Goal: Answer question/provide support

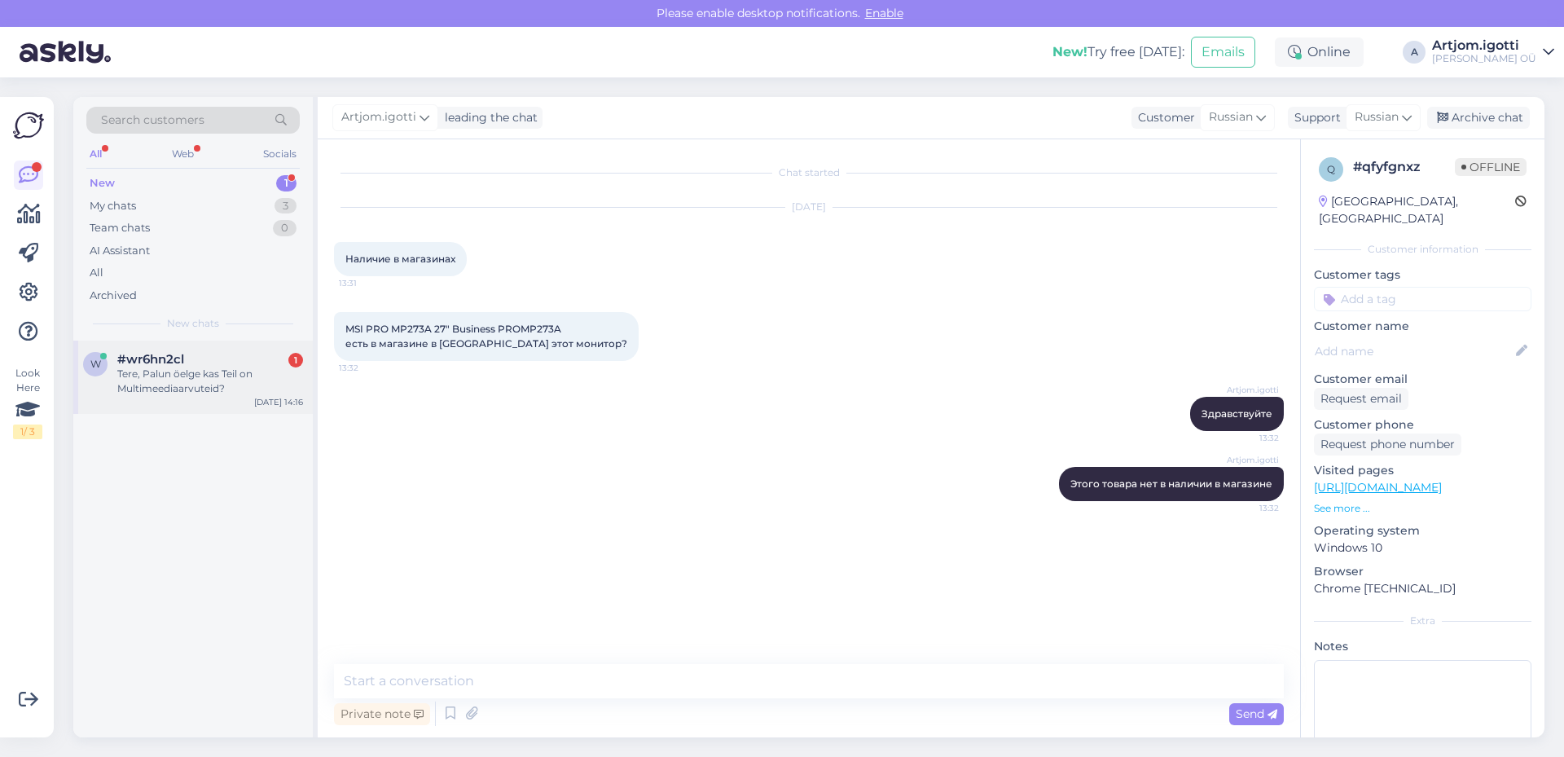
click at [221, 376] on div "Tere, Palun öelge kas Teil on Multimeediaarvuteid?" at bounding box center [210, 380] width 186 height 29
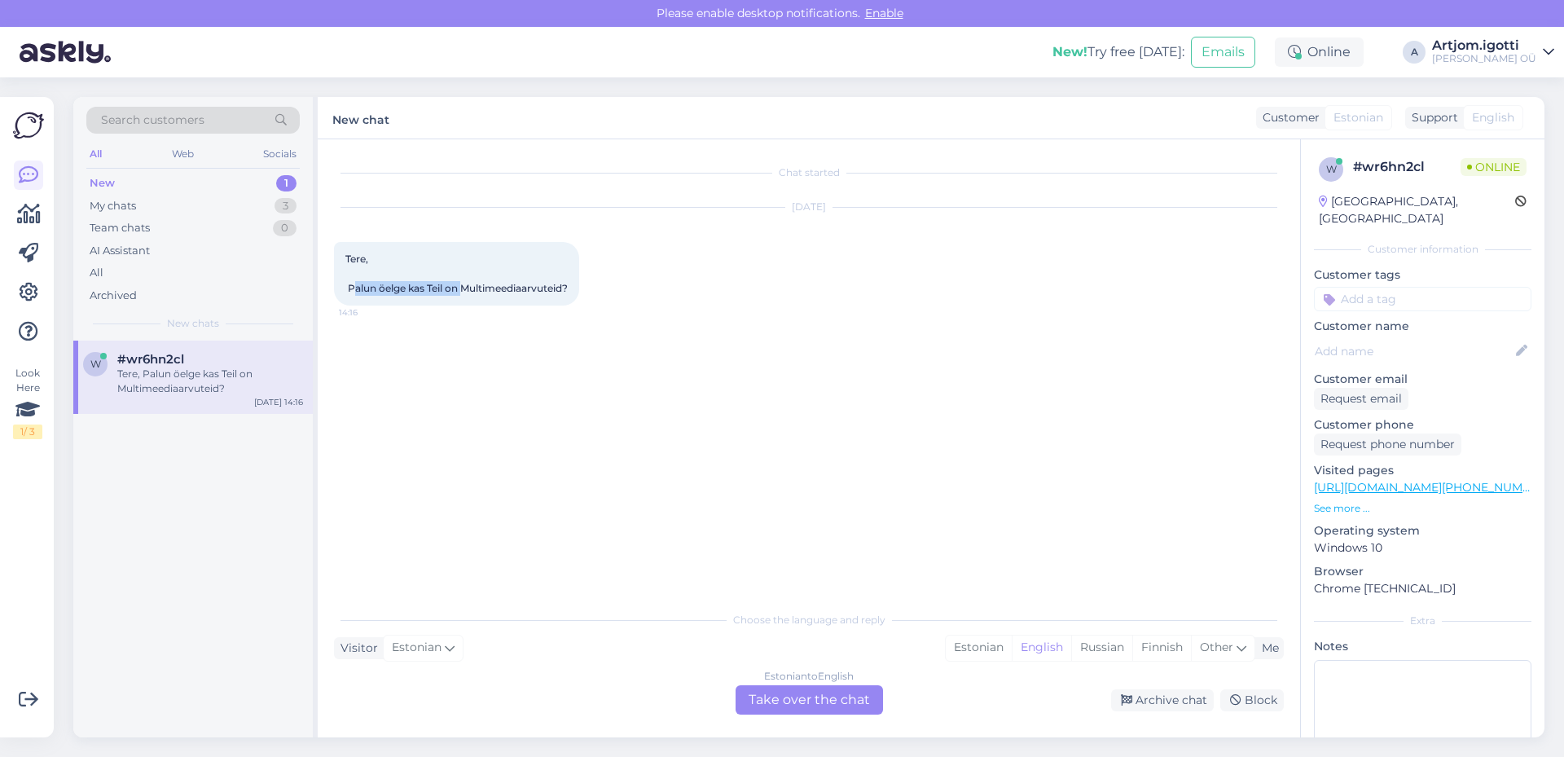
drag, startPoint x: 353, startPoint y: 287, endPoint x: 477, endPoint y: 293, distance: 123.9
click at [471, 292] on span "Tere, Palun öelge kas Teil on Multimeediaarvuteid?" at bounding box center [456, 273] width 222 height 42
click at [968, 647] on div "Estonian" at bounding box center [978, 647] width 66 height 24
click at [786, 706] on div "Estonian to Estonian Take over the chat" at bounding box center [808, 699] width 147 height 29
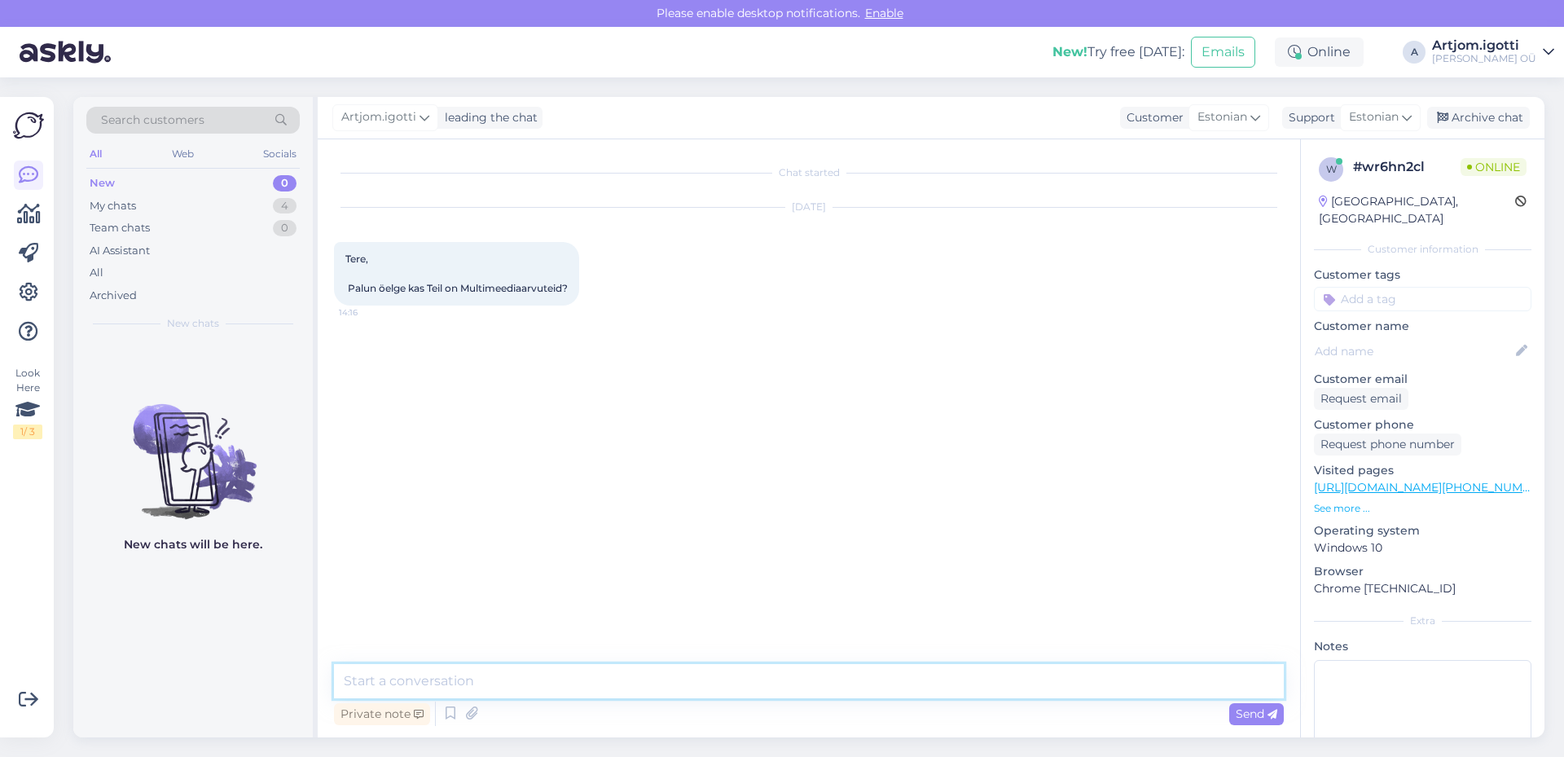
click at [440, 673] on textarea at bounding box center [809, 681] width 950 height 34
click at [399, 676] on textarea at bounding box center [809, 681] width 950 height 34
click at [400, 686] on textarea at bounding box center [809, 681] width 950 height 34
click at [511, 286] on span "Tere, Palun öelge kas Teil on Multimeediaarvuteid?" at bounding box center [456, 273] width 222 height 42
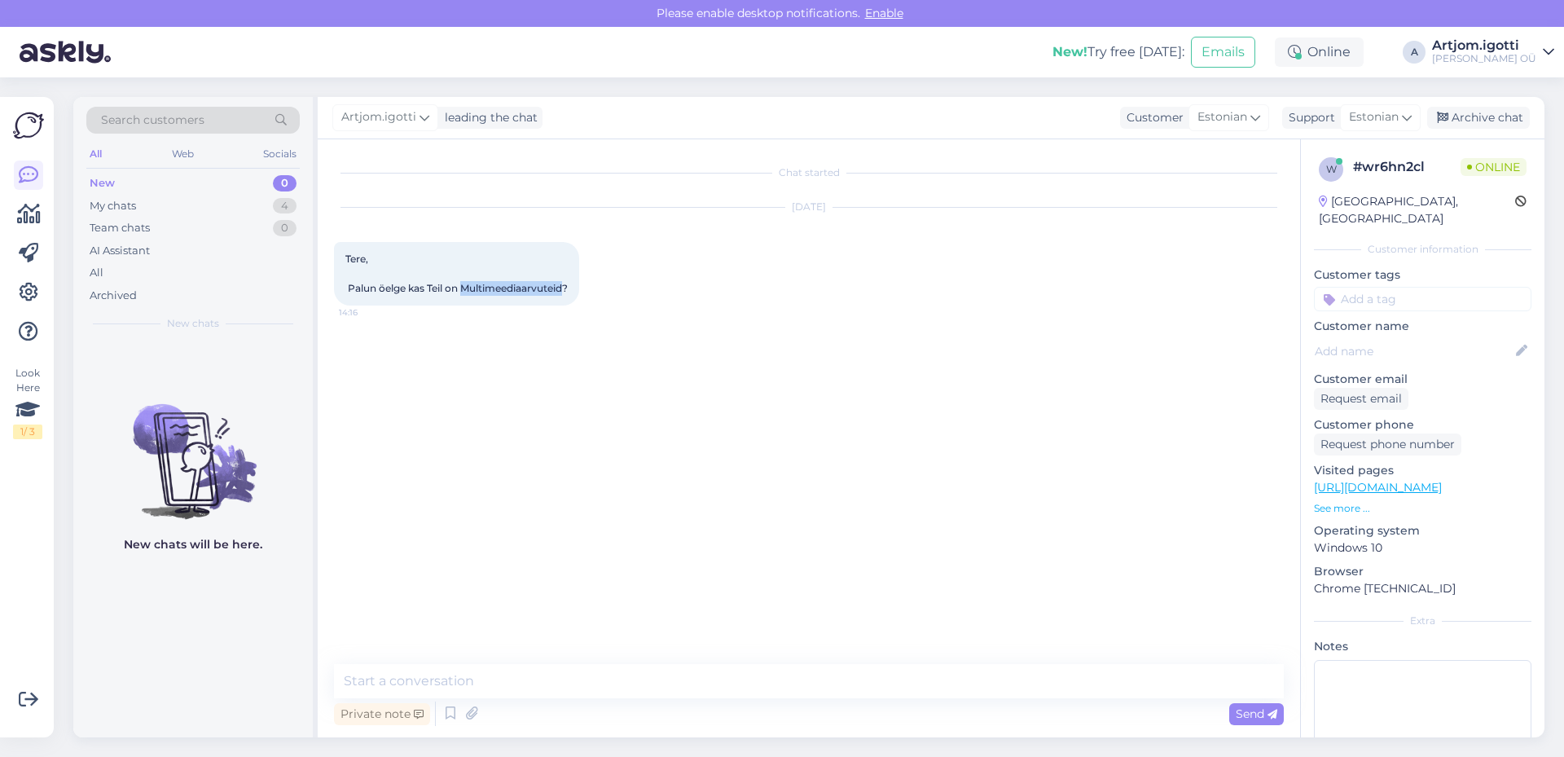
copy span "Multimeediaarvuteid"
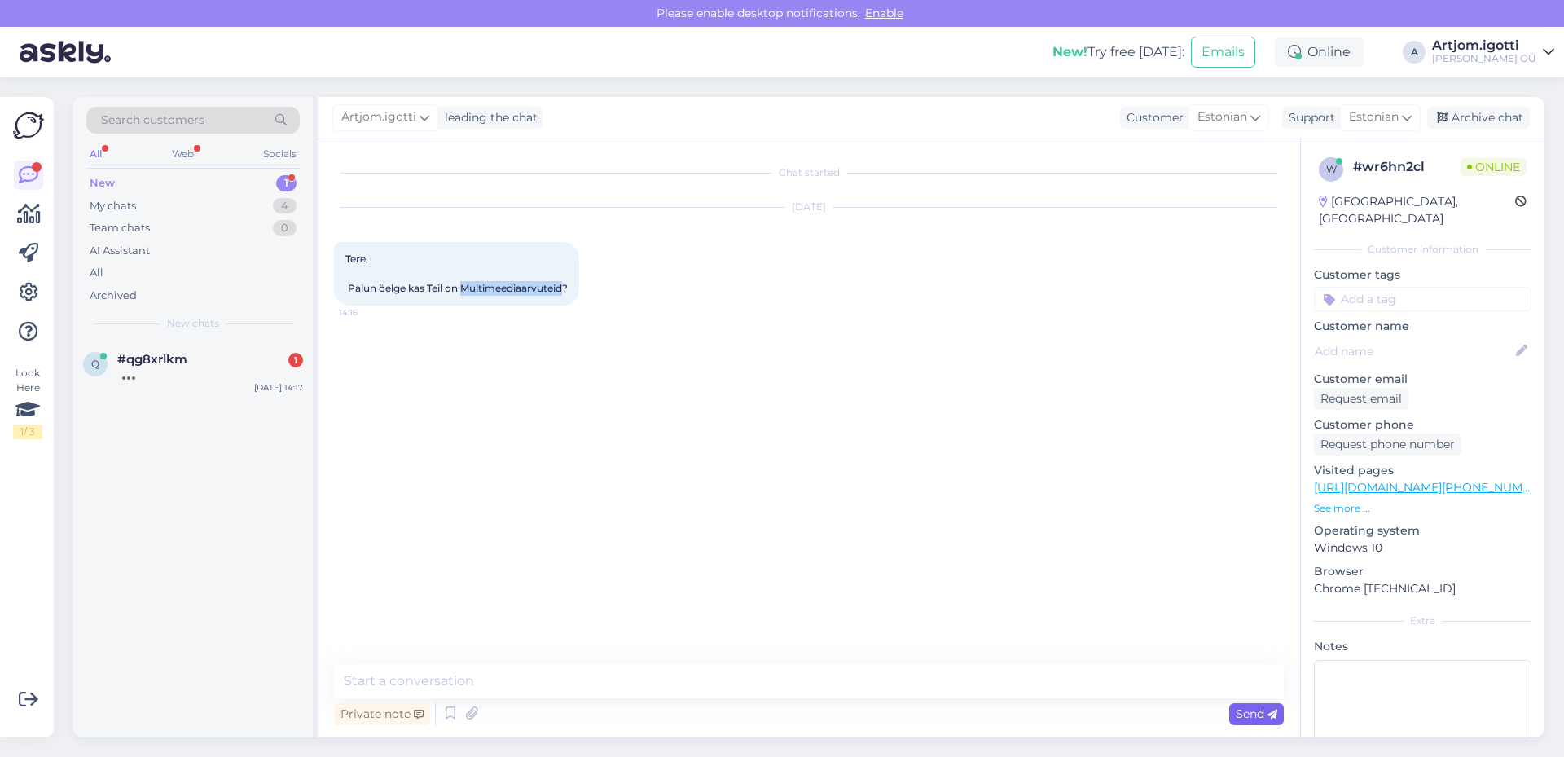
click at [1243, 708] on span "Send" at bounding box center [1256, 713] width 42 height 15
drag, startPoint x: 696, startPoint y: 686, endPoint x: 698, endPoint y: 675, distance: 11.5
click at [697, 686] on textarea at bounding box center [809, 681] width 950 height 34
type textarea "Tere Millist täpsemalt m"
click at [480, 669] on textarea at bounding box center [809, 681] width 950 height 34
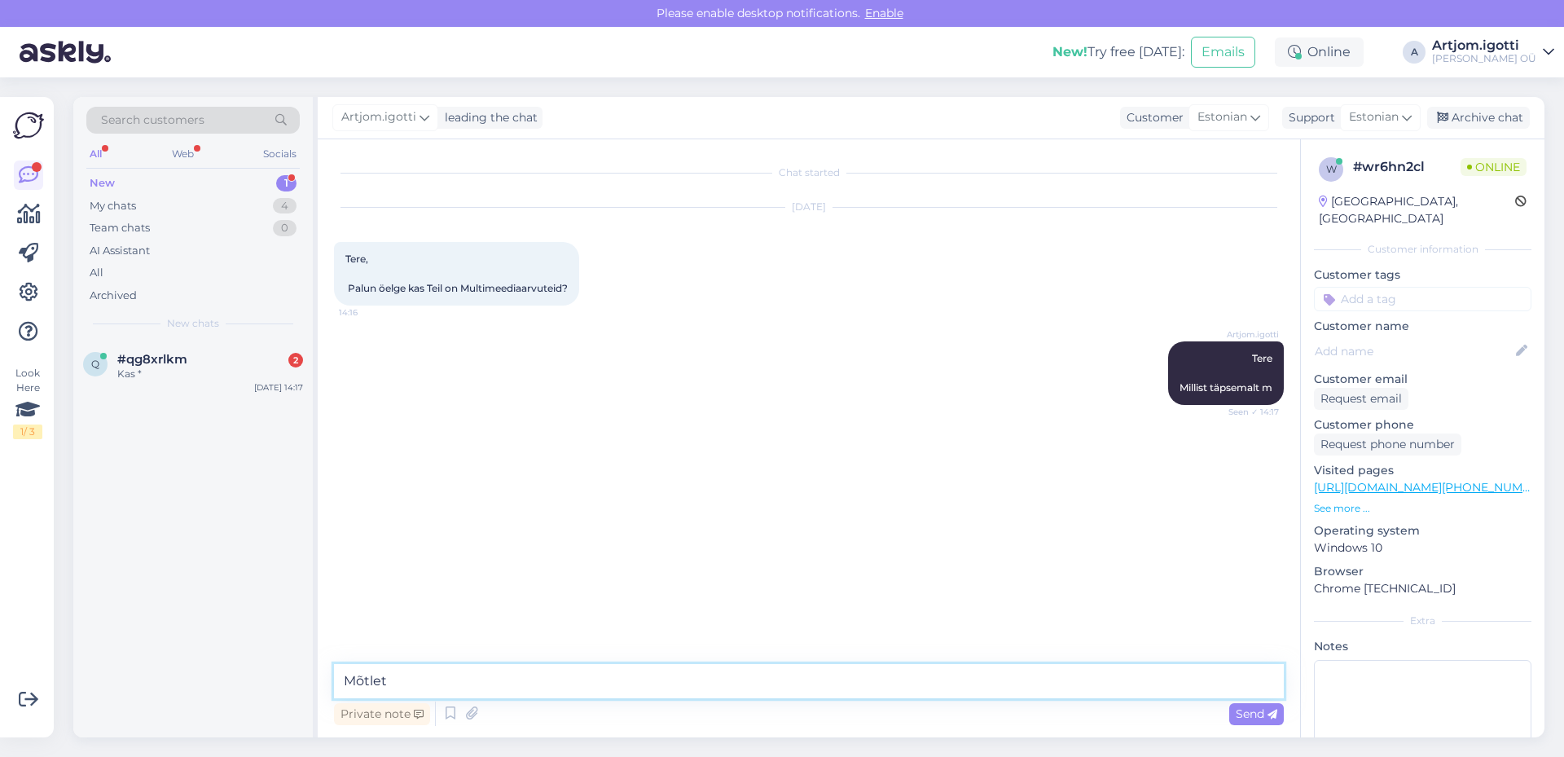
type textarea "Mõtlete"
click at [105, 364] on div "q" at bounding box center [95, 364] width 24 height 24
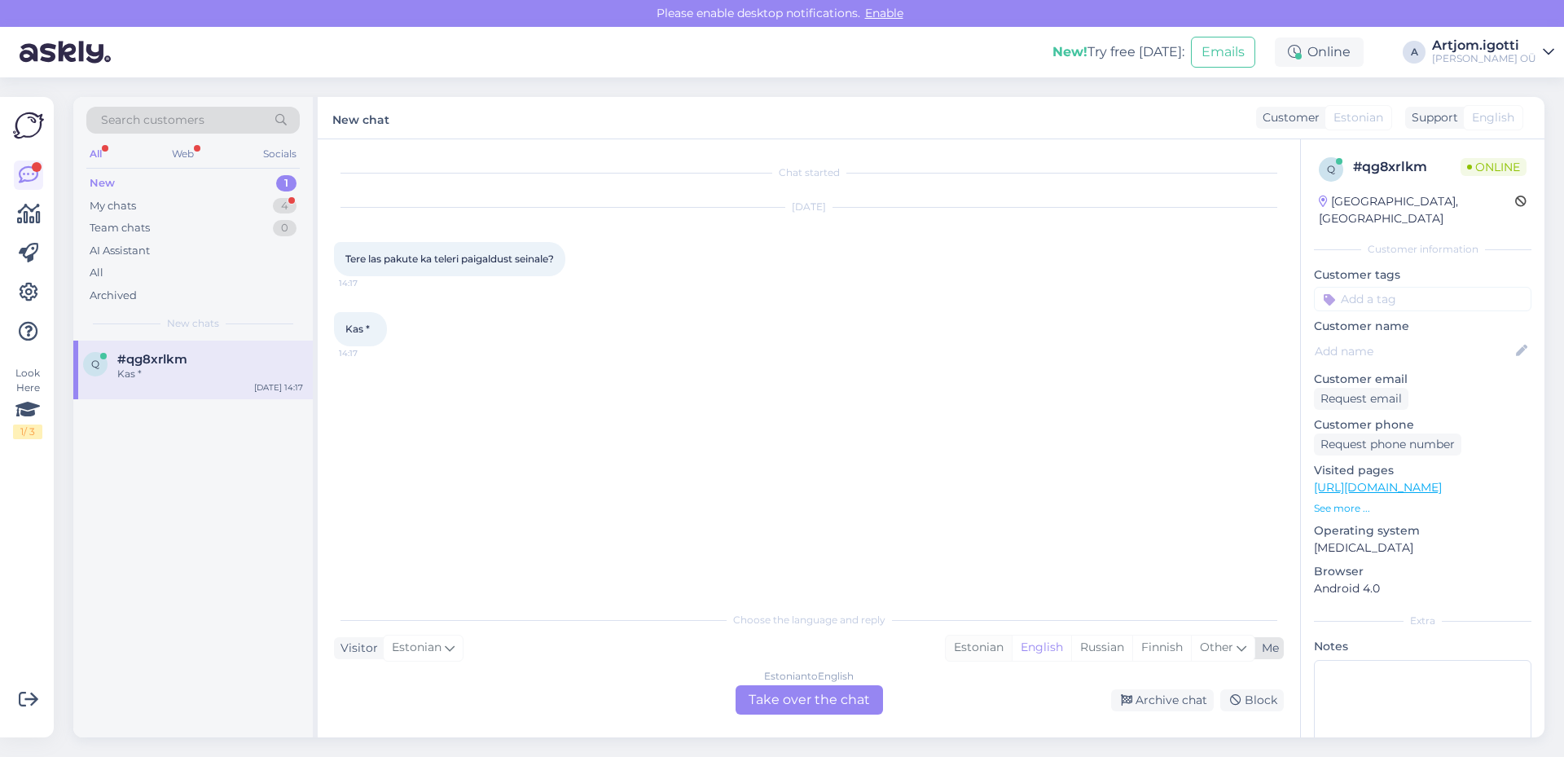
click at [969, 649] on div "Estonian" at bounding box center [978, 647] width 66 height 24
click at [822, 702] on div "Estonian to Estonian Take over the chat" at bounding box center [808, 699] width 147 height 29
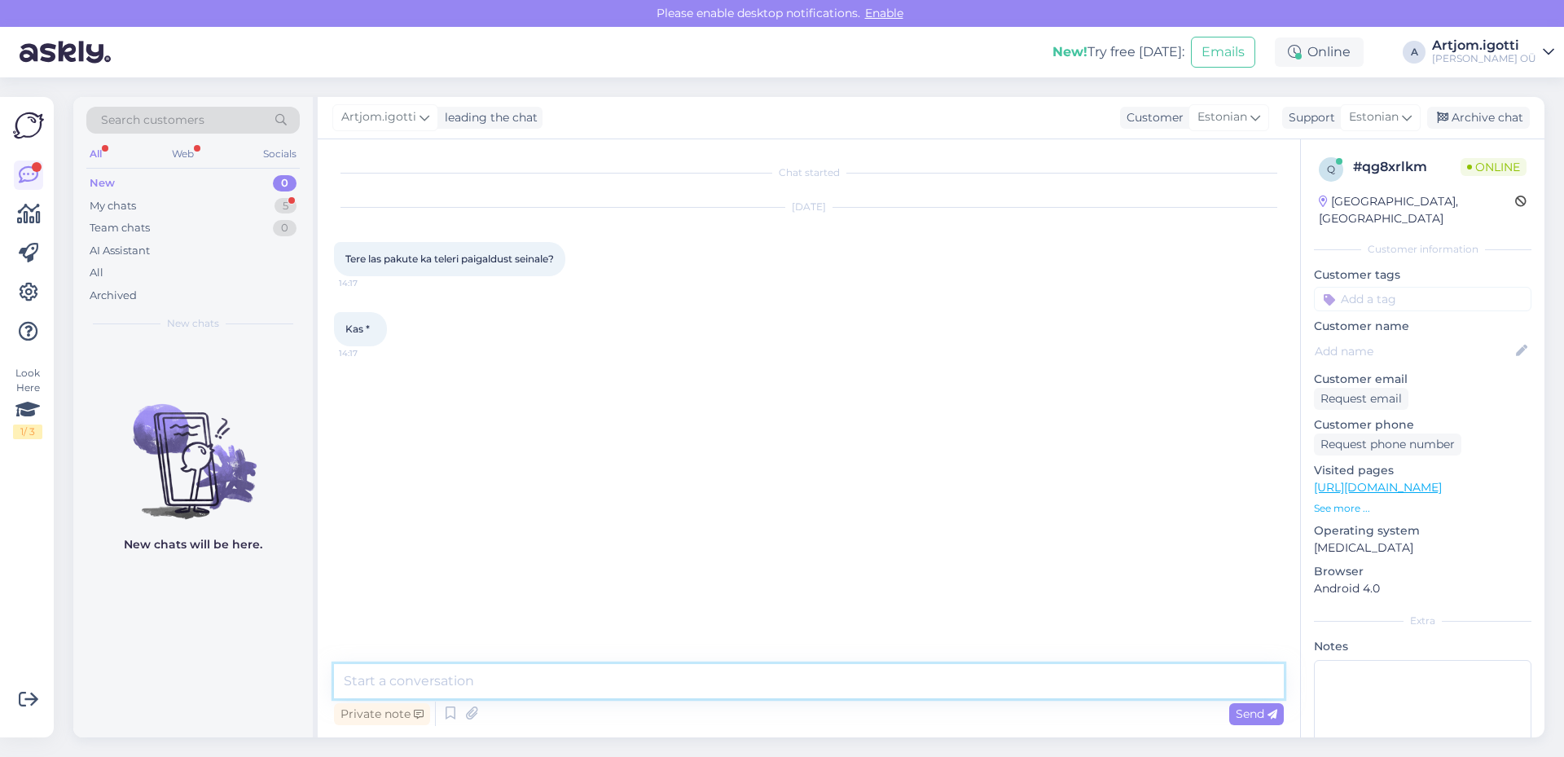
drag, startPoint x: 593, startPoint y: 686, endPoint x: 599, endPoint y: 680, distance: 8.7
click at [596, 682] on textarea at bounding box center [809, 681] width 950 height 34
click at [435, 679] on textarea "Tere [GEOGRAPHIC_DATA]" at bounding box center [809, 661] width 950 height 74
type textarea "Tere Jah, selline võimalus on olemas"
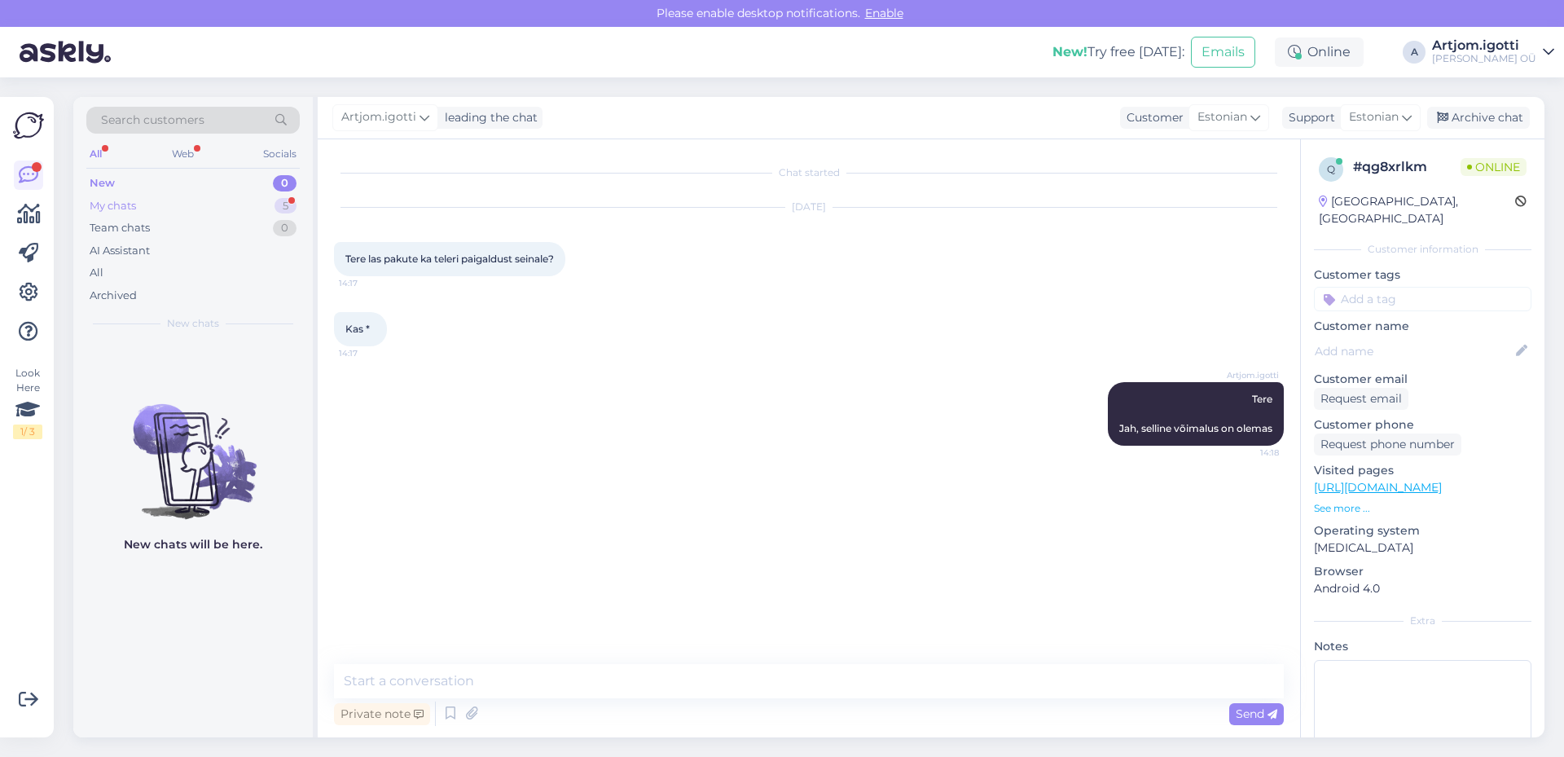
click at [252, 203] on div "My chats 5" at bounding box center [192, 206] width 213 height 23
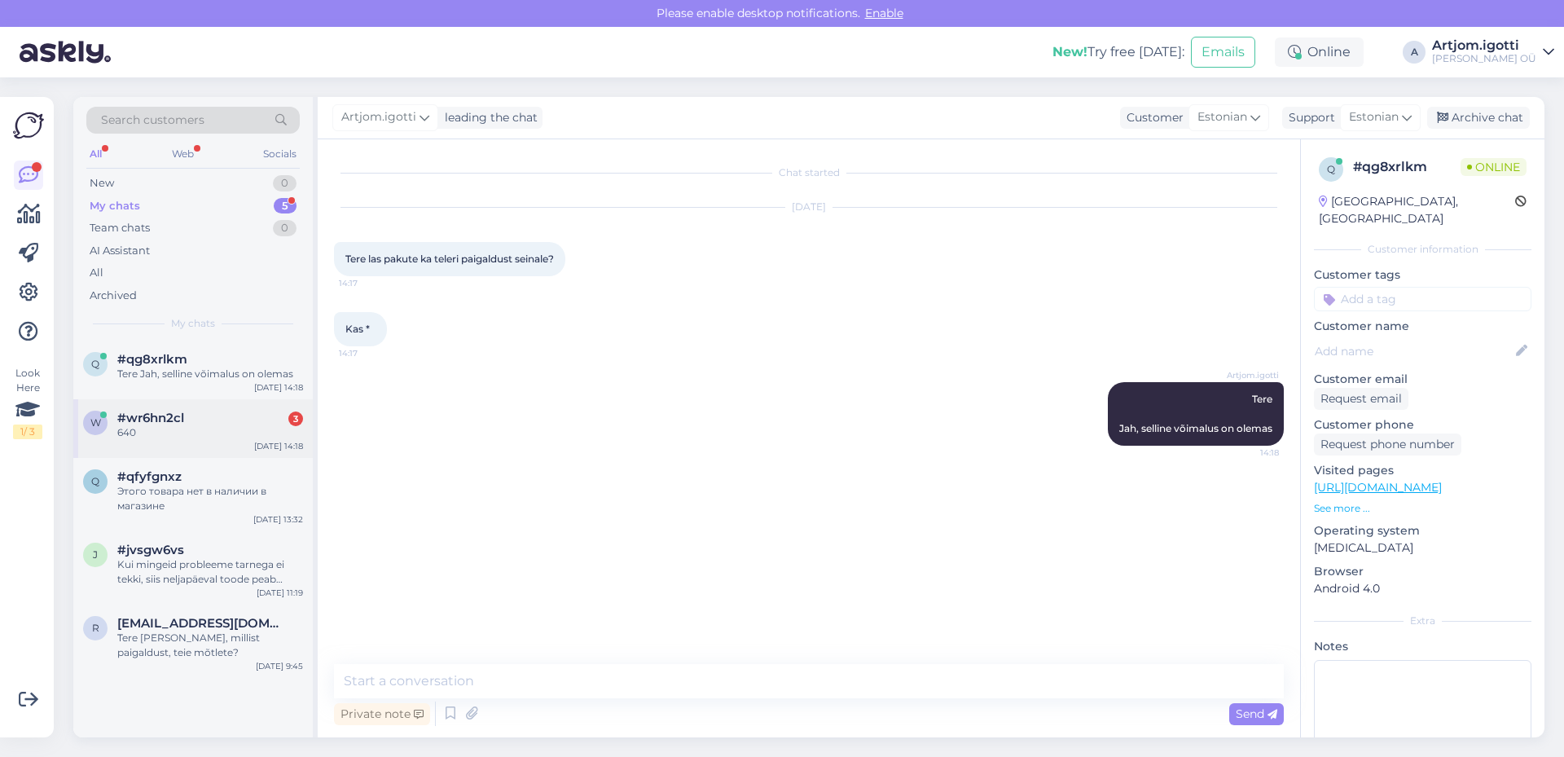
click at [196, 444] on div "w #wr6hn2cl 3 640 [DATE] 14:18" at bounding box center [192, 428] width 239 height 59
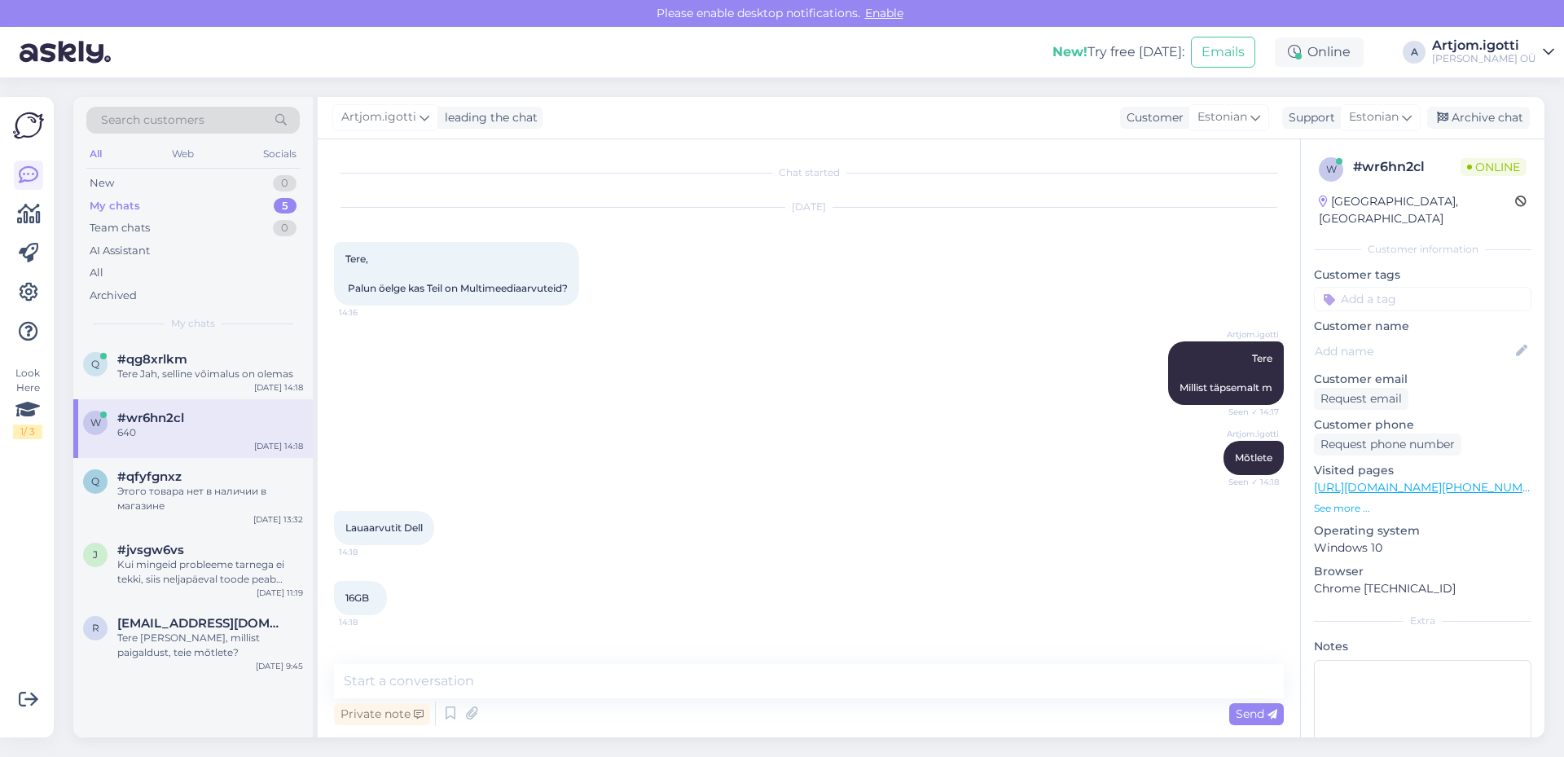
scroll to position [54, 0]
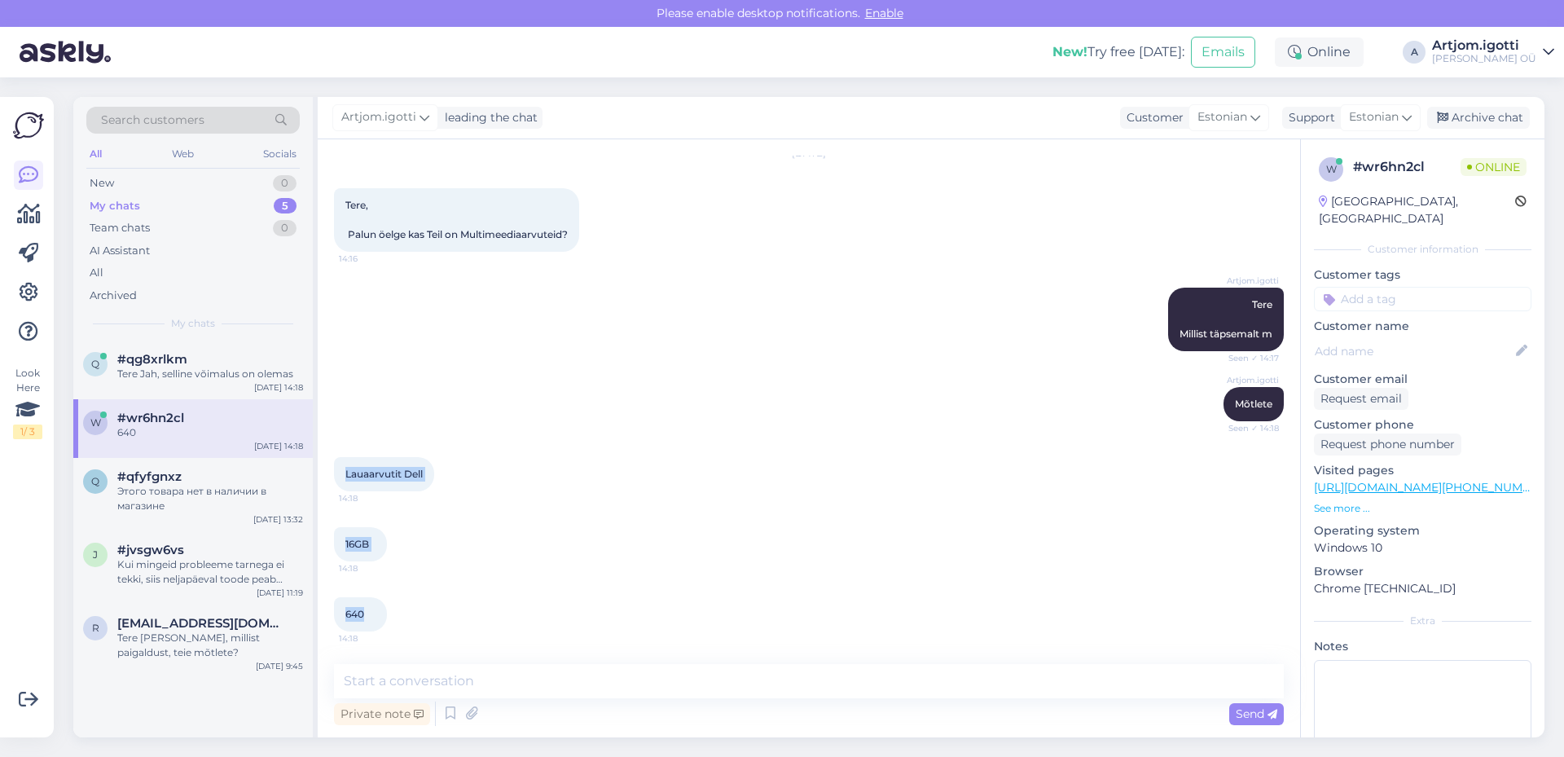
drag, startPoint x: 348, startPoint y: 474, endPoint x: 371, endPoint y: 612, distance: 139.5
click at [371, 612] on div "Chat started [DATE] Tere, Palun öelge kas Teil on Multimeediaarvuteid? 14:16 Ar…" at bounding box center [816, 402] width 964 height 493
copy div "Lauaarvutit Dell 14:18 16GB 14:18 640"
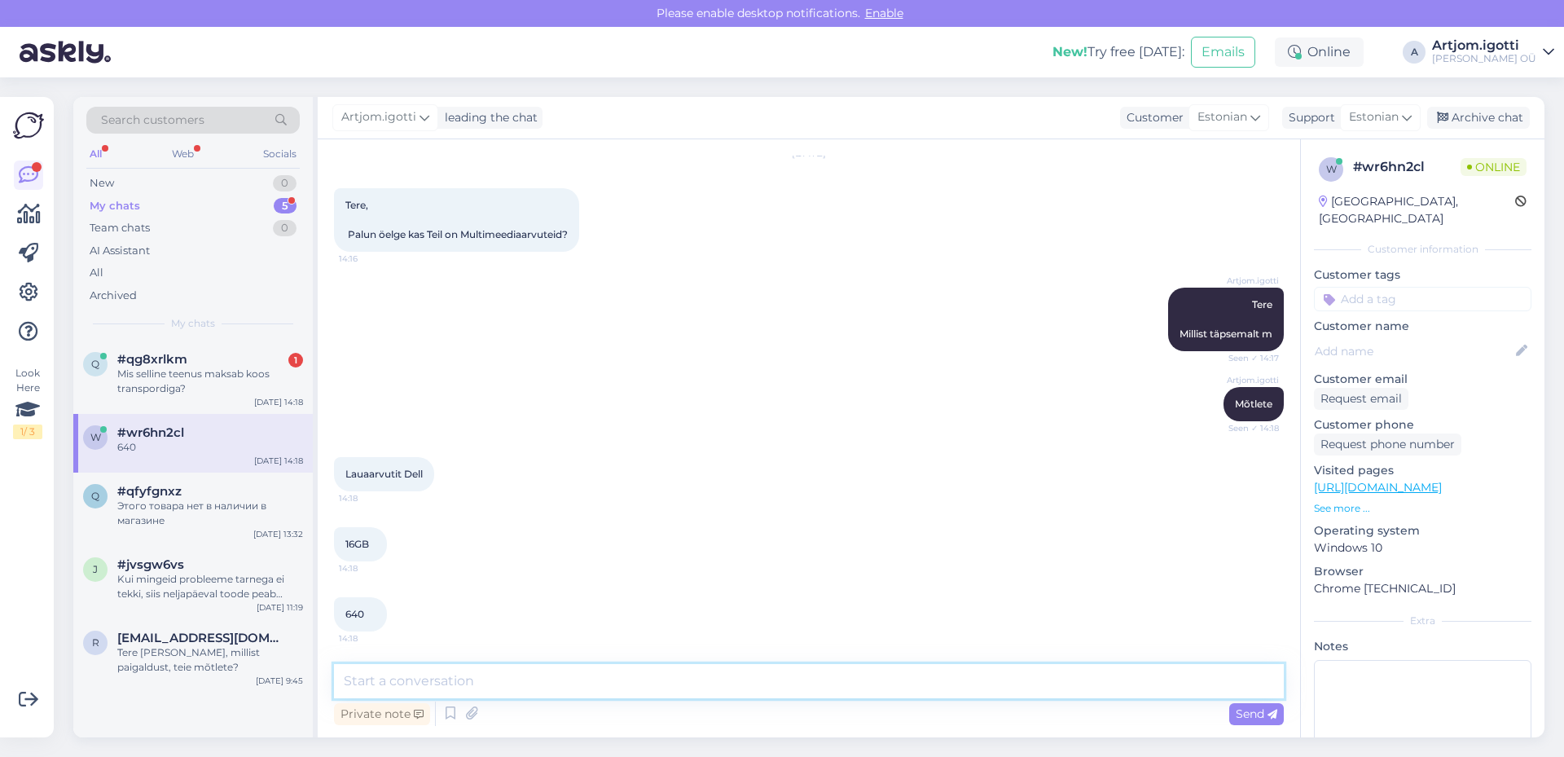
click at [427, 668] on textarea at bounding box center [809, 681] width 950 height 34
type textarea "M"
type textarea "640?"
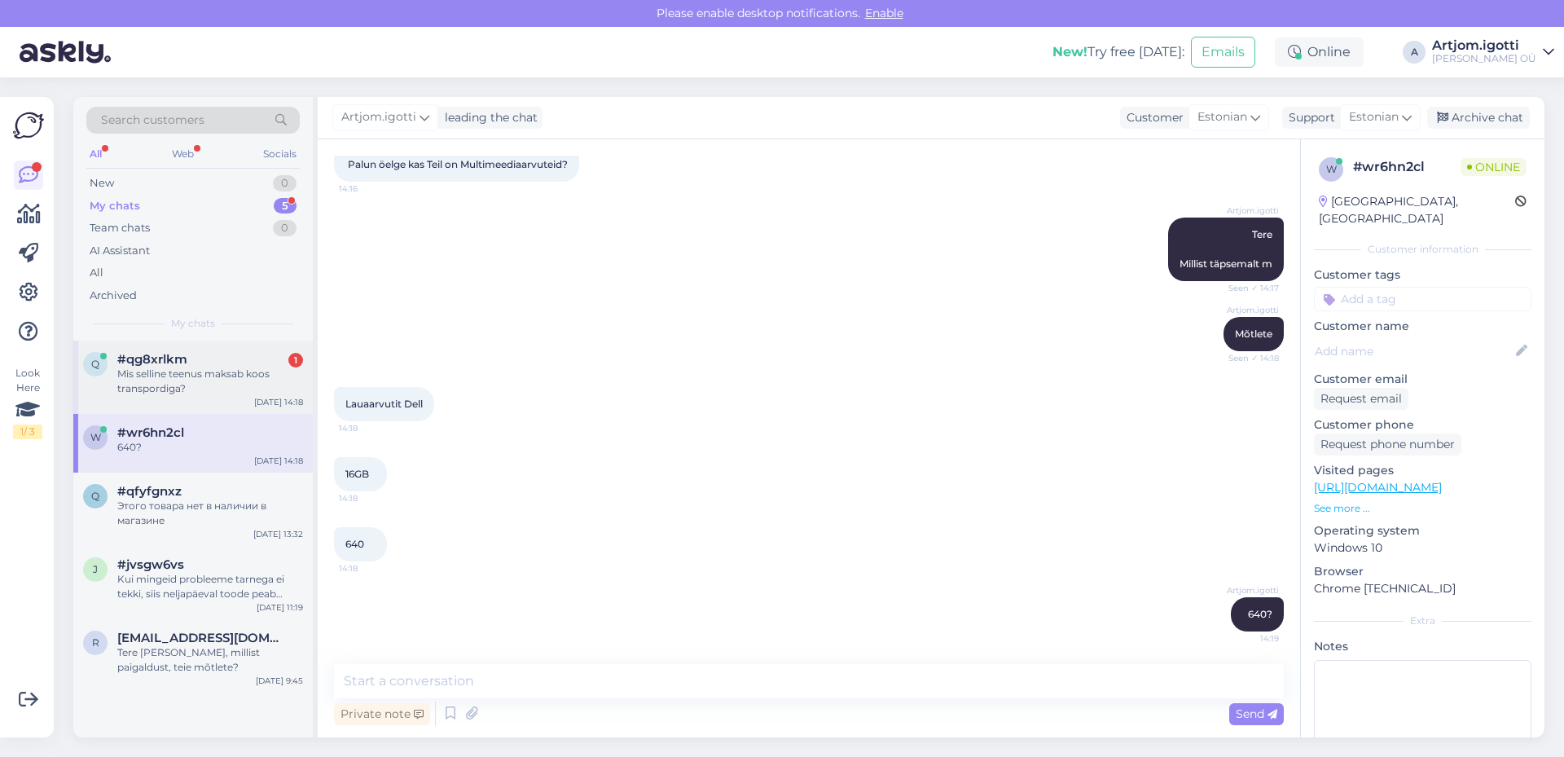
click at [224, 359] on div "#qg8xrlkm 1" at bounding box center [210, 359] width 186 height 15
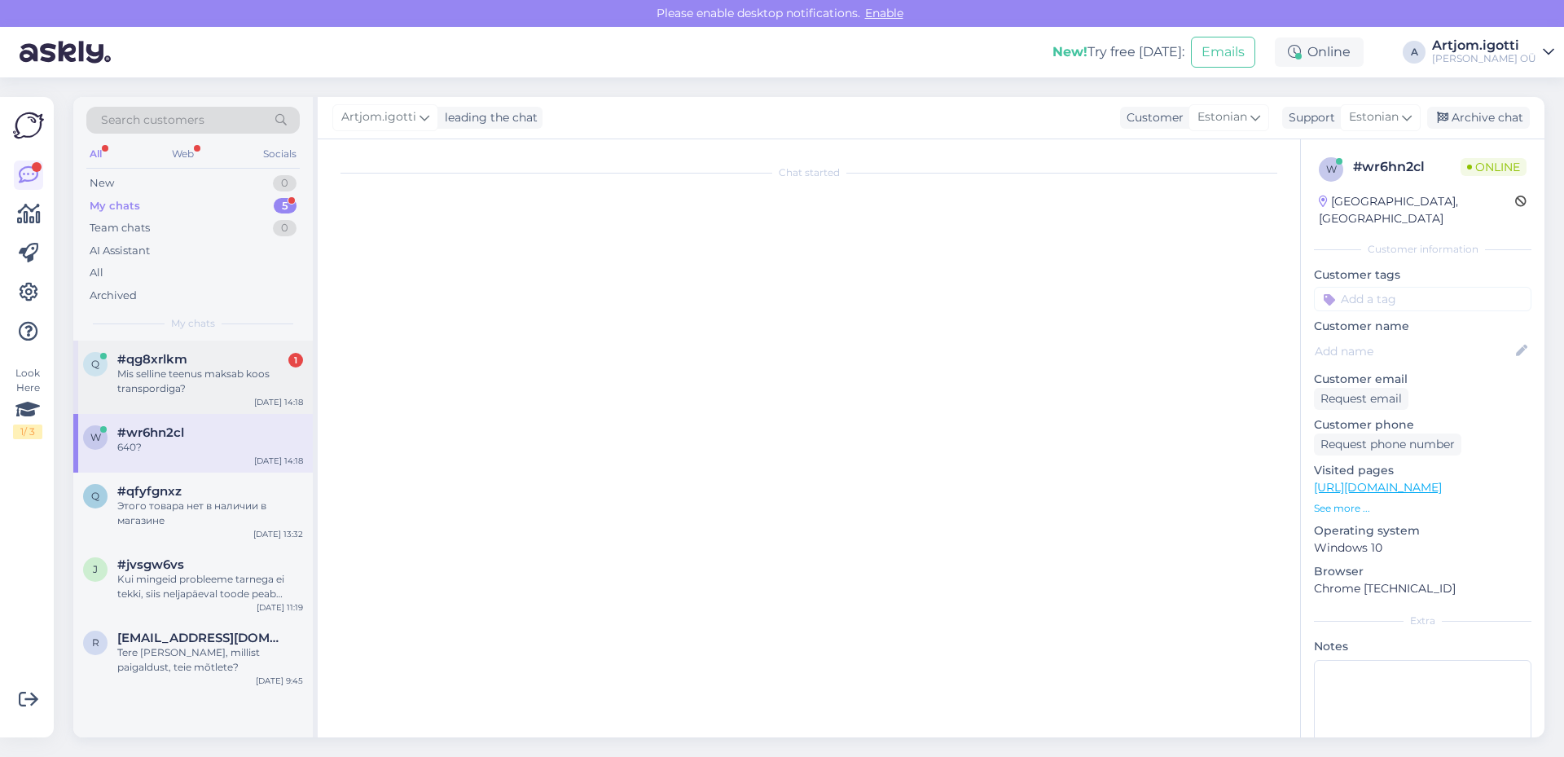
scroll to position [0, 0]
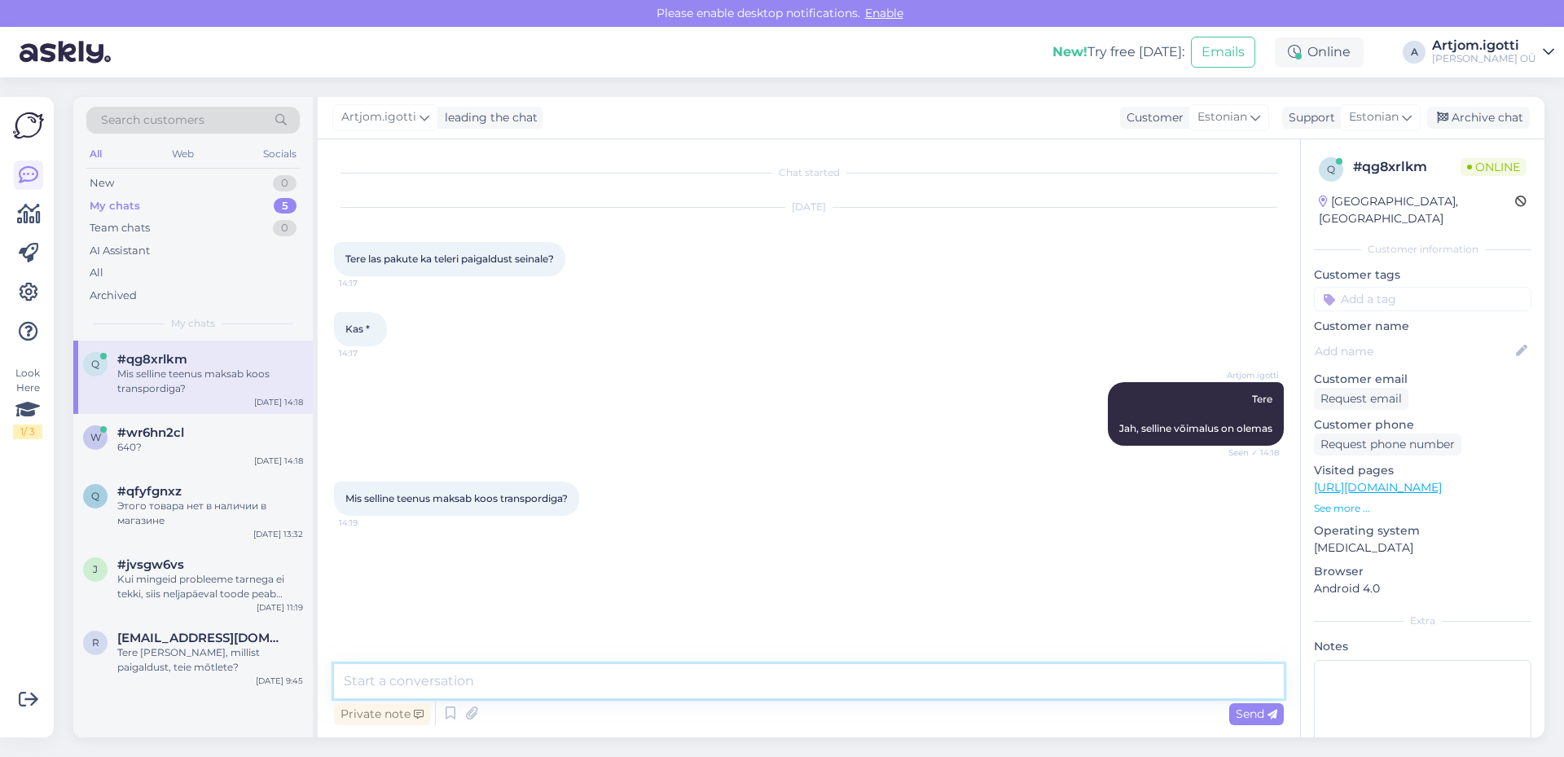
click at [476, 688] on textarea at bounding box center [809, 681] width 950 height 34
click at [450, 681] on textarea at bounding box center [809, 681] width 950 height 34
click at [450, 679] on textarea at bounding box center [809, 681] width 950 height 34
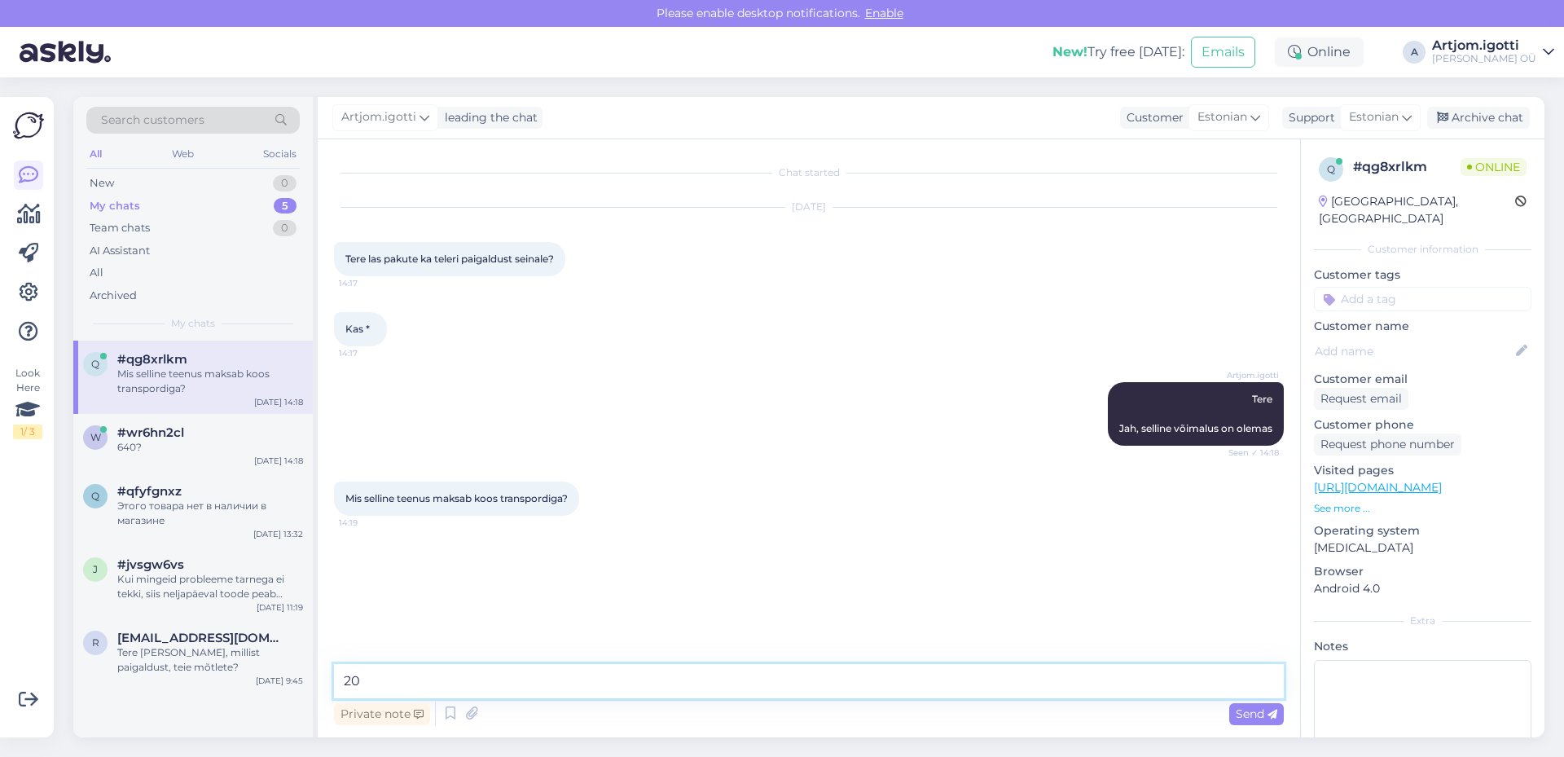
type textarea "2"
type textarea "S"
type textarea "Elate [GEOGRAPHIC_DATA]?"
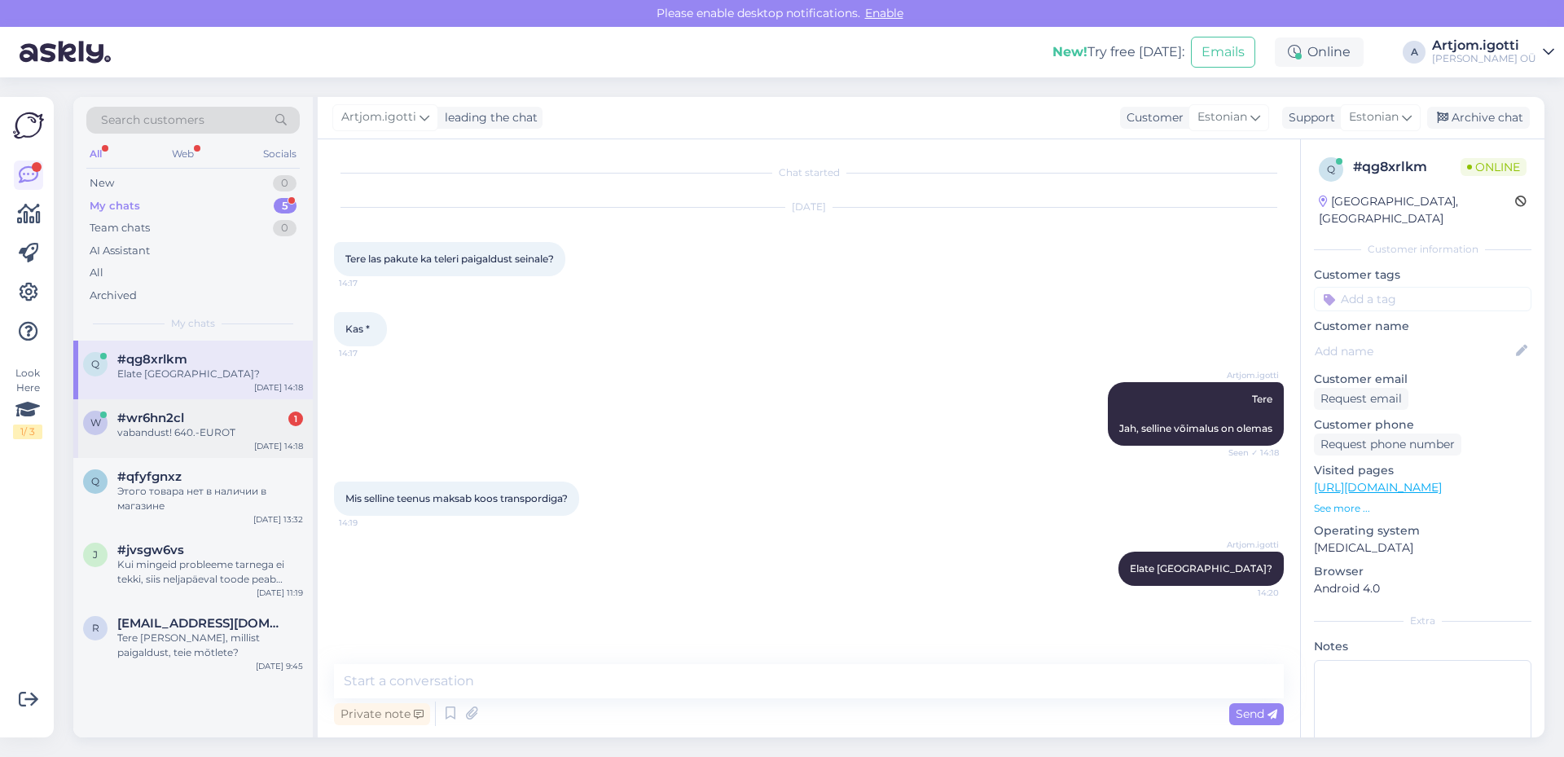
click at [196, 435] on div "vabandust! 640.-EUROT" at bounding box center [210, 432] width 186 height 15
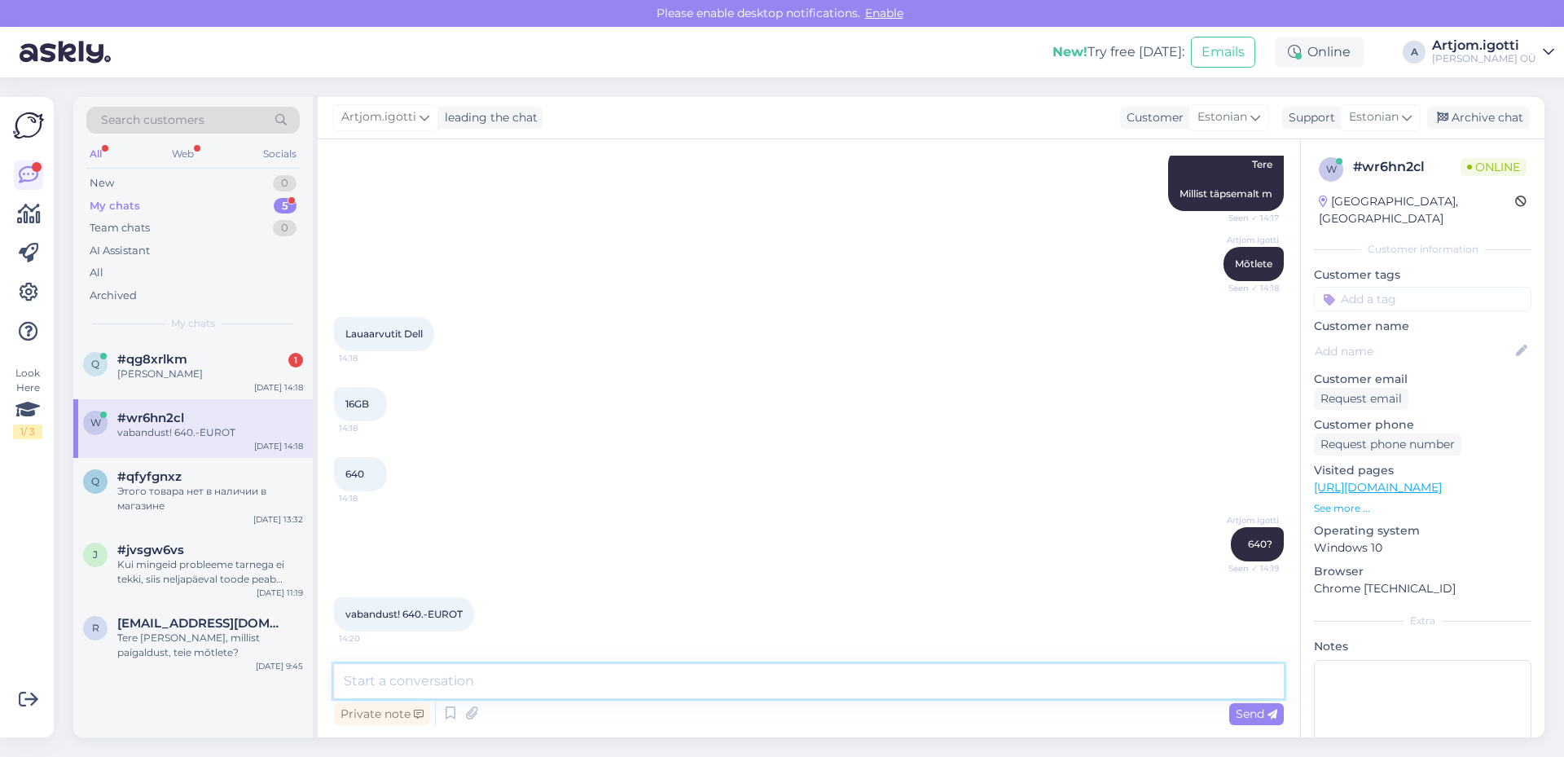
click at [429, 677] on textarea at bounding box center [809, 681] width 950 height 34
click at [575, 669] on textarea "Meil on päris suur valik Dell arvuti" at bounding box center [809, 681] width 950 height 34
type textarea "Meil on päris suur valik Dell arvuteid alates 400 eurost."
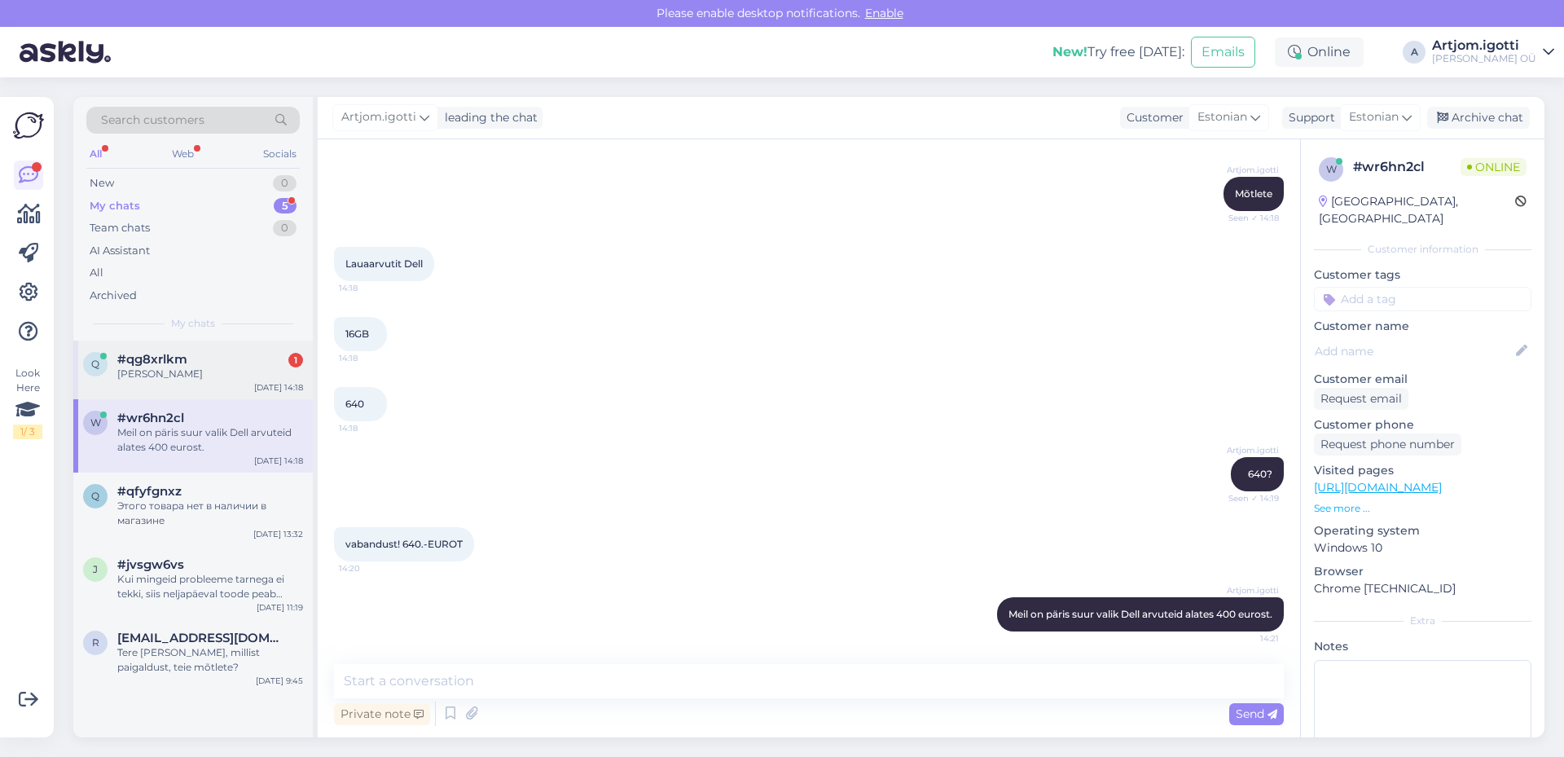
click at [174, 379] on div "[PERSON_NAME]" at bounding box center [210, 373] width 186 height 15
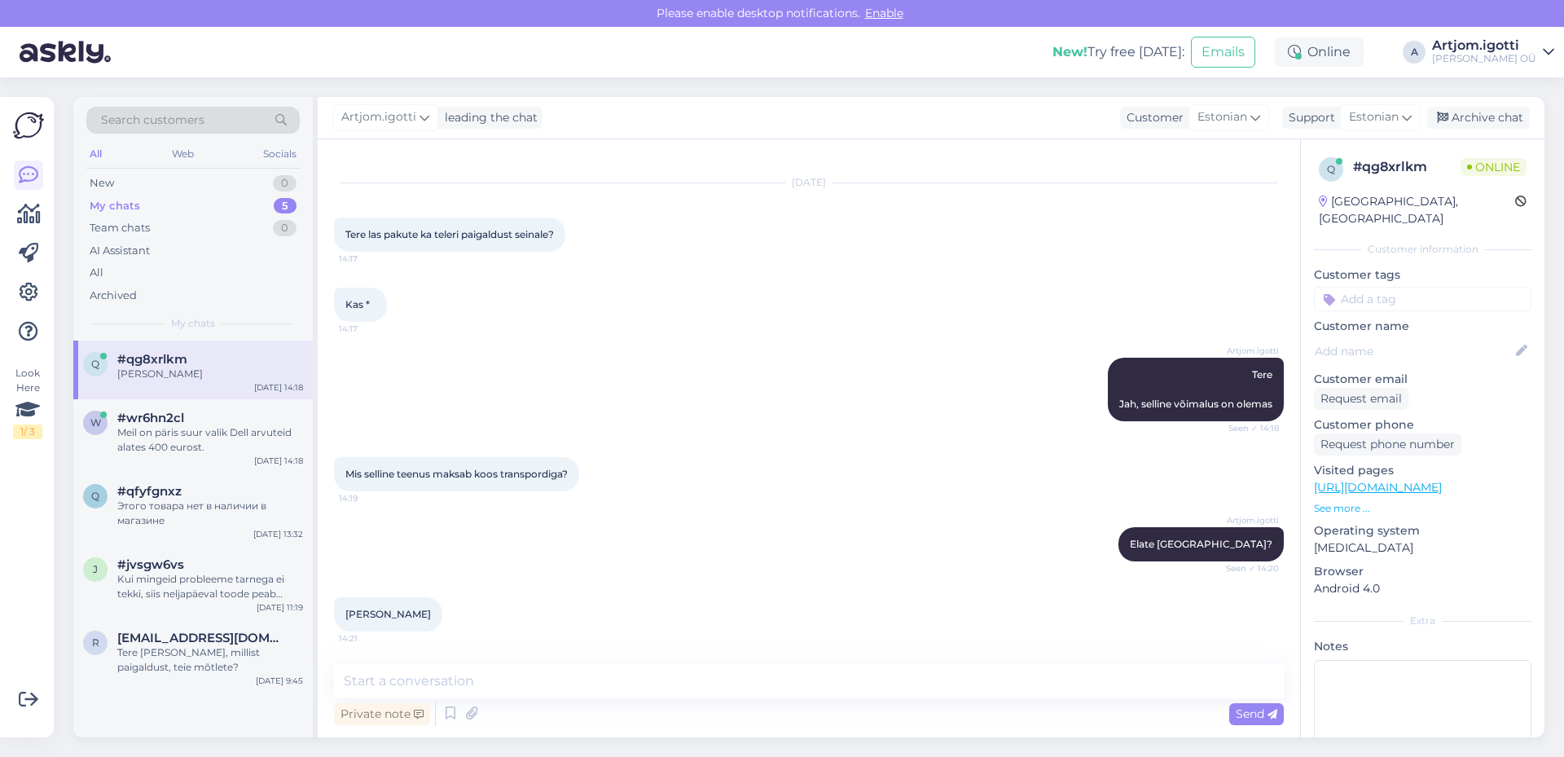
scroll to position [94, 0]
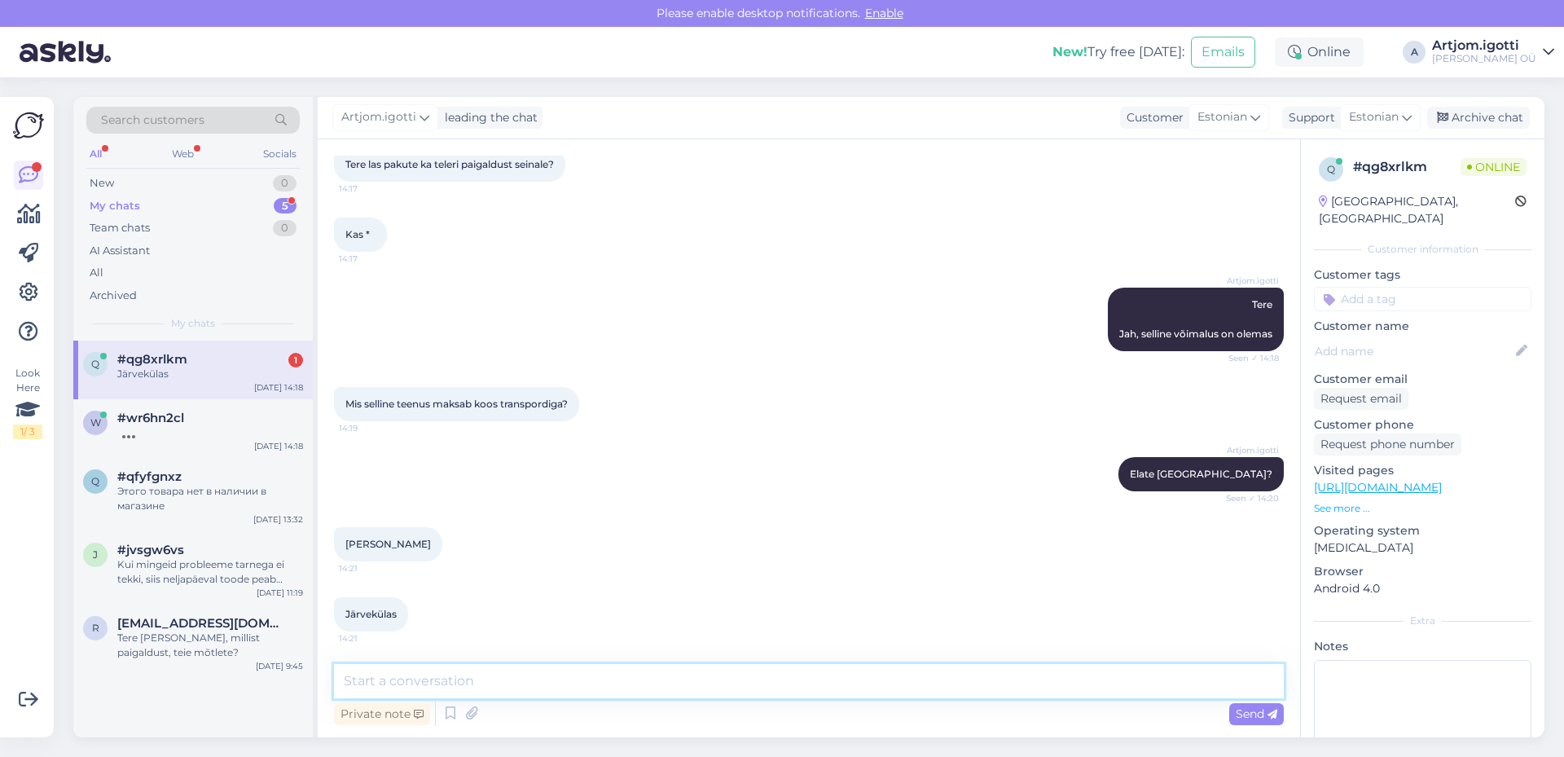
click at [604, 679] on textarea at bounding box center [809, 681] width 950 height 34
type textarea "Kahjuks [PERSON_NAME] teenuse pakkume ainult [GEOGRAPHIC_DATA]"
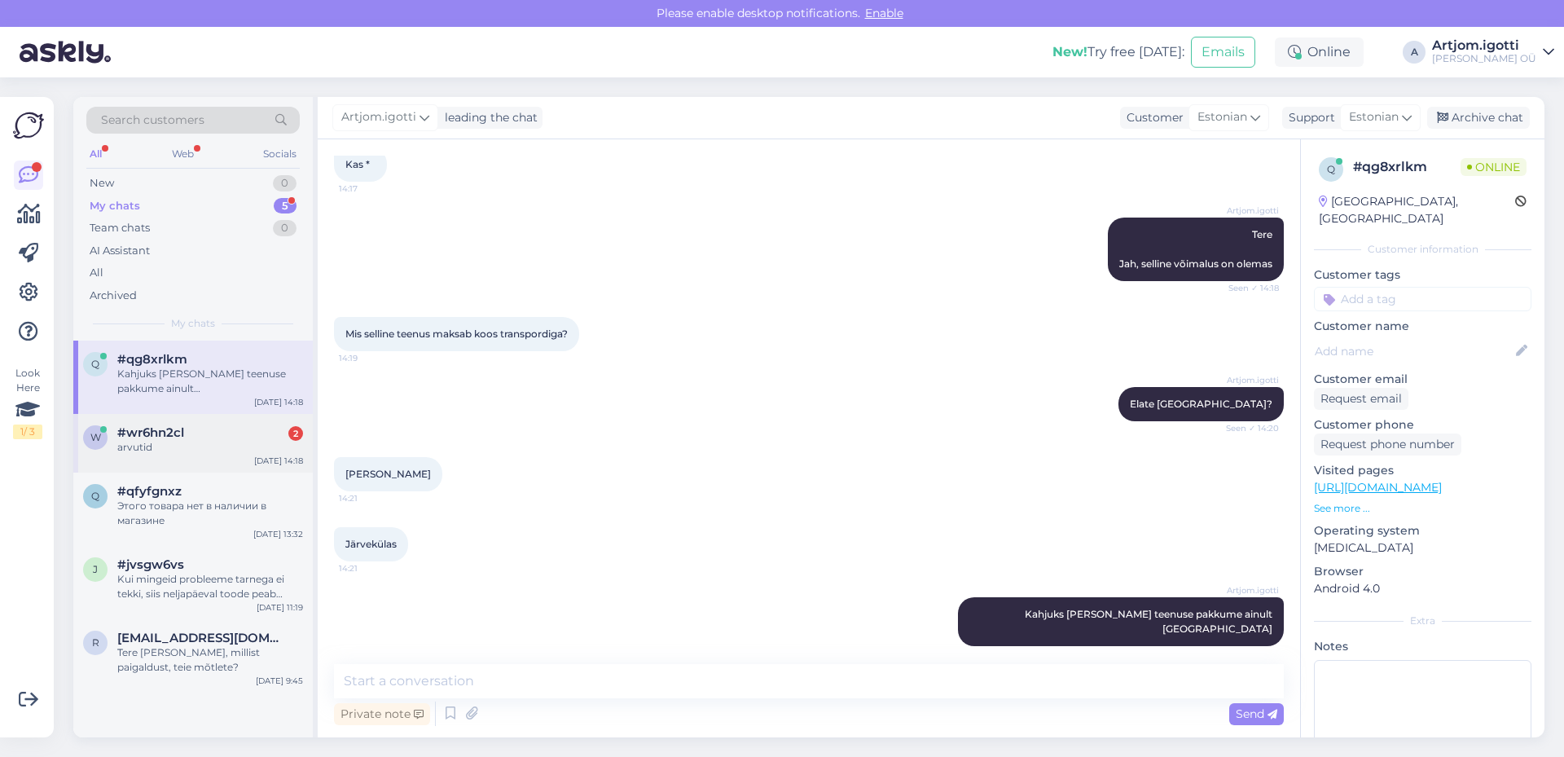
click at [114, 437] on div "w #wr6hn2cl 2 arvutid" at bounding box center [193, 439] width 220 height 29
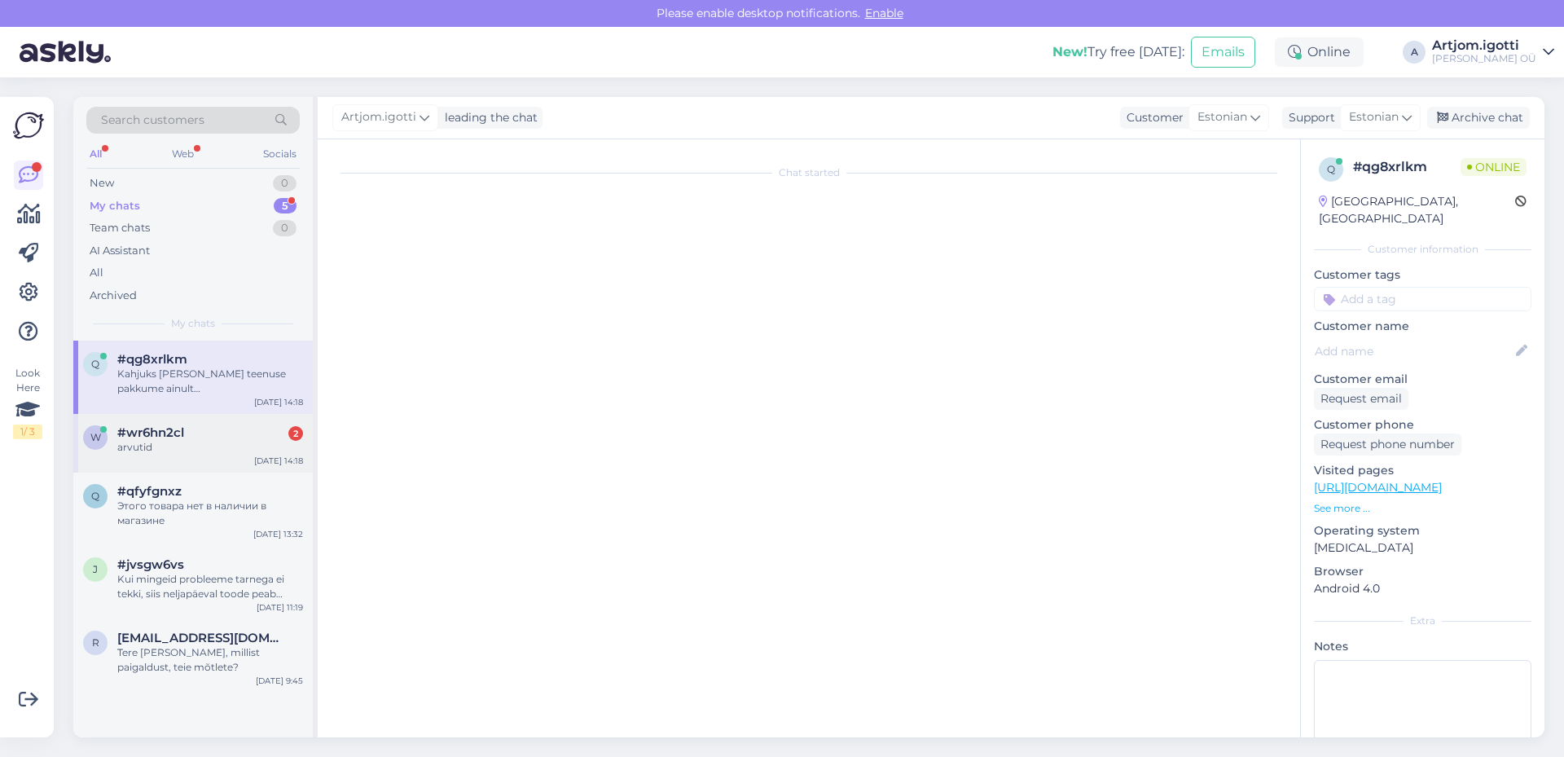
scroll to position [404, 0]
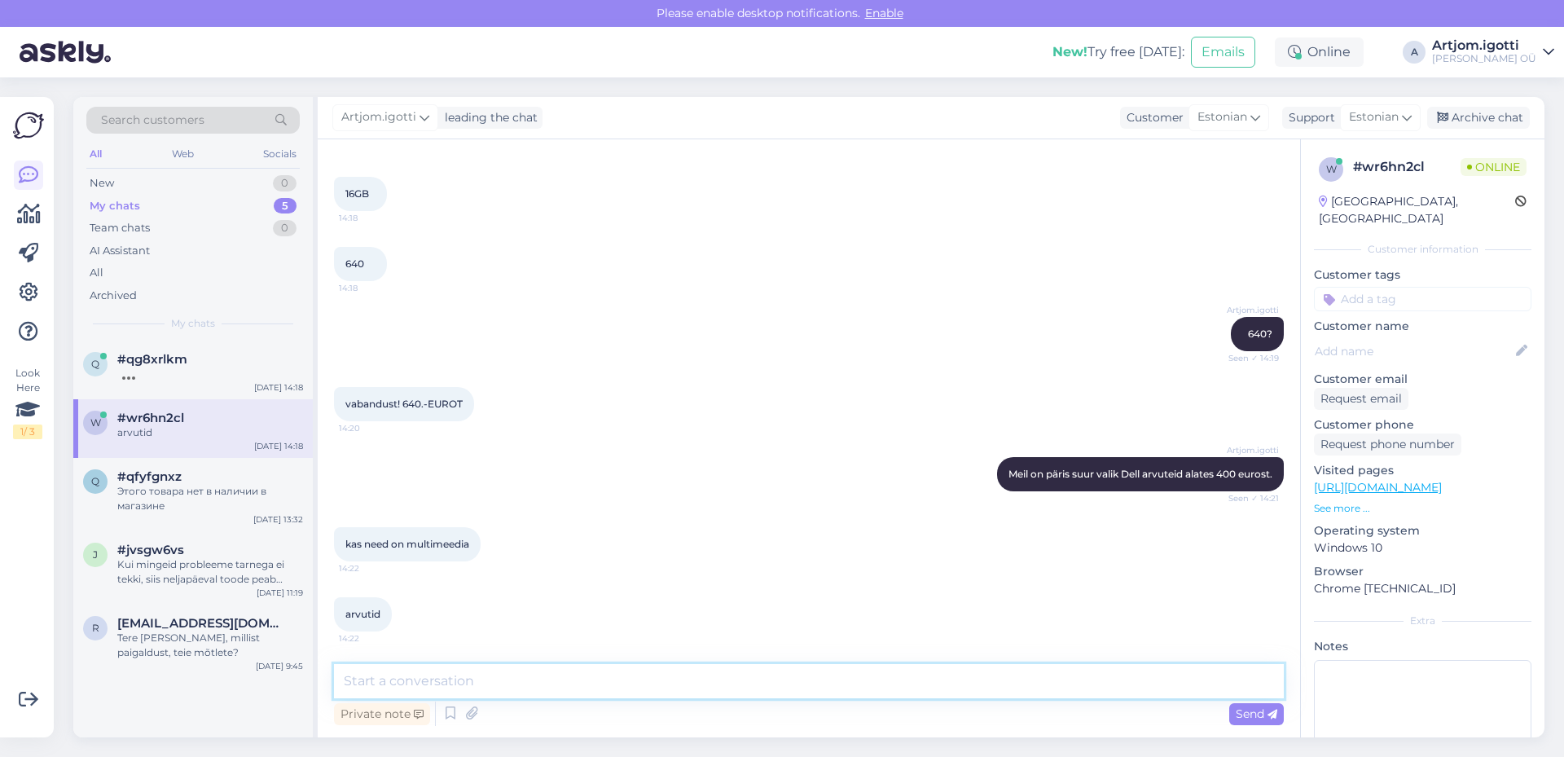
click at [640, 671] on textarea at bounding box center [809, 681] width 950 height 34
type textarea "Need on pigem tavalised laua arvutit"
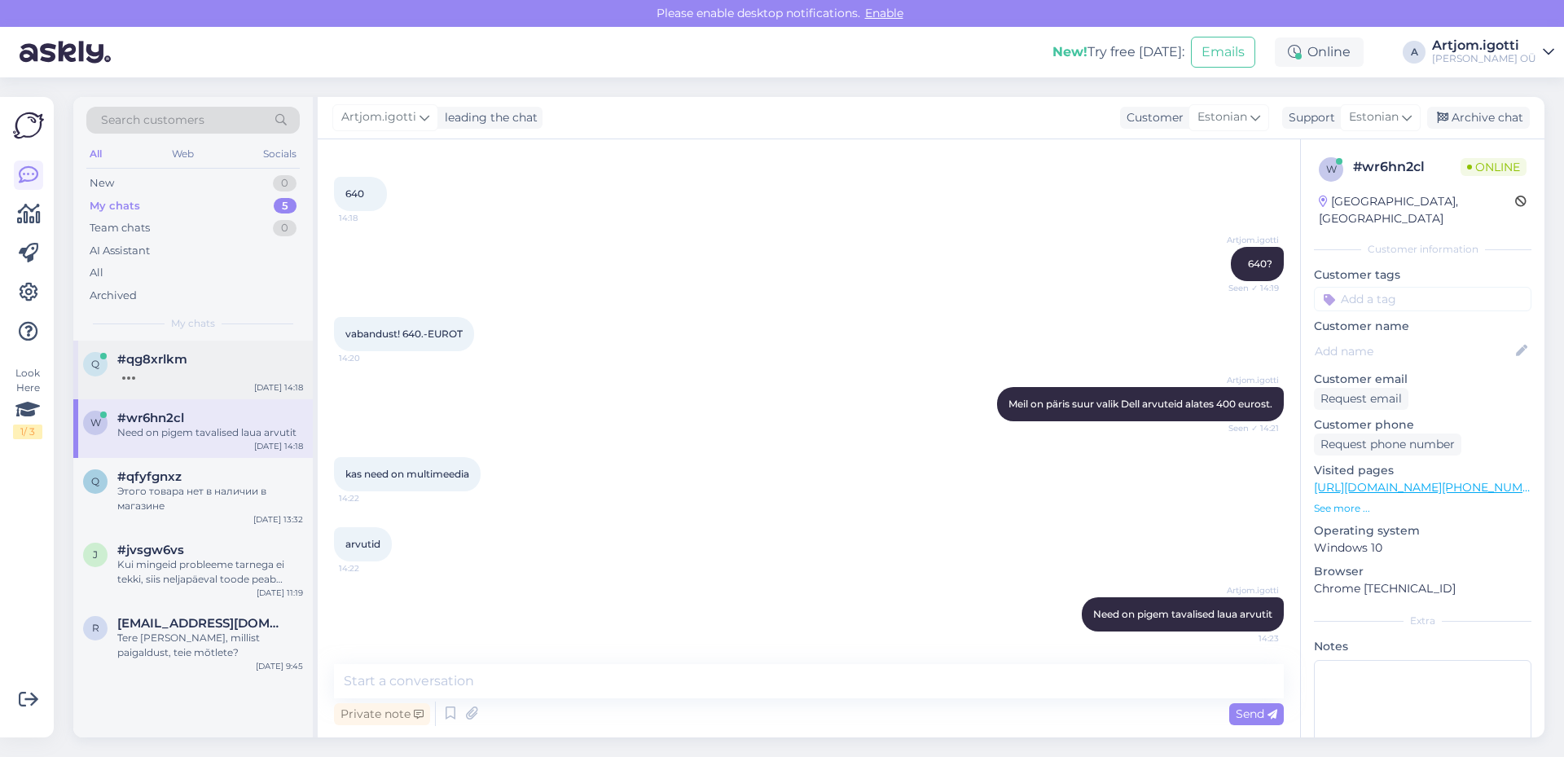
click at [213, 355] on div "#qg8xrlkm" at bounding box center [210, 359] width 186 height 15
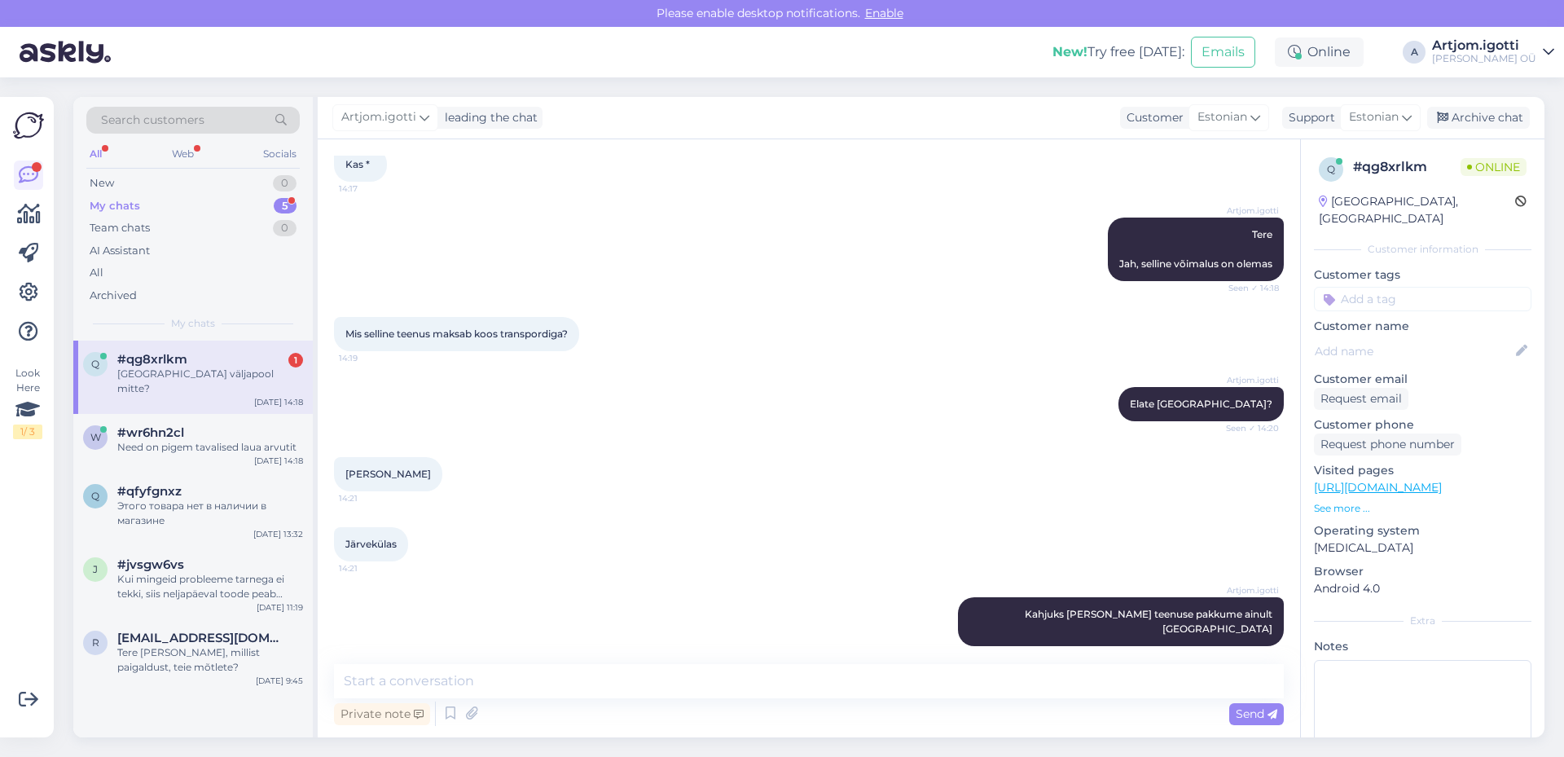
scroll to position [235, 0]
